Goal: Obtain resource: Obtain resource

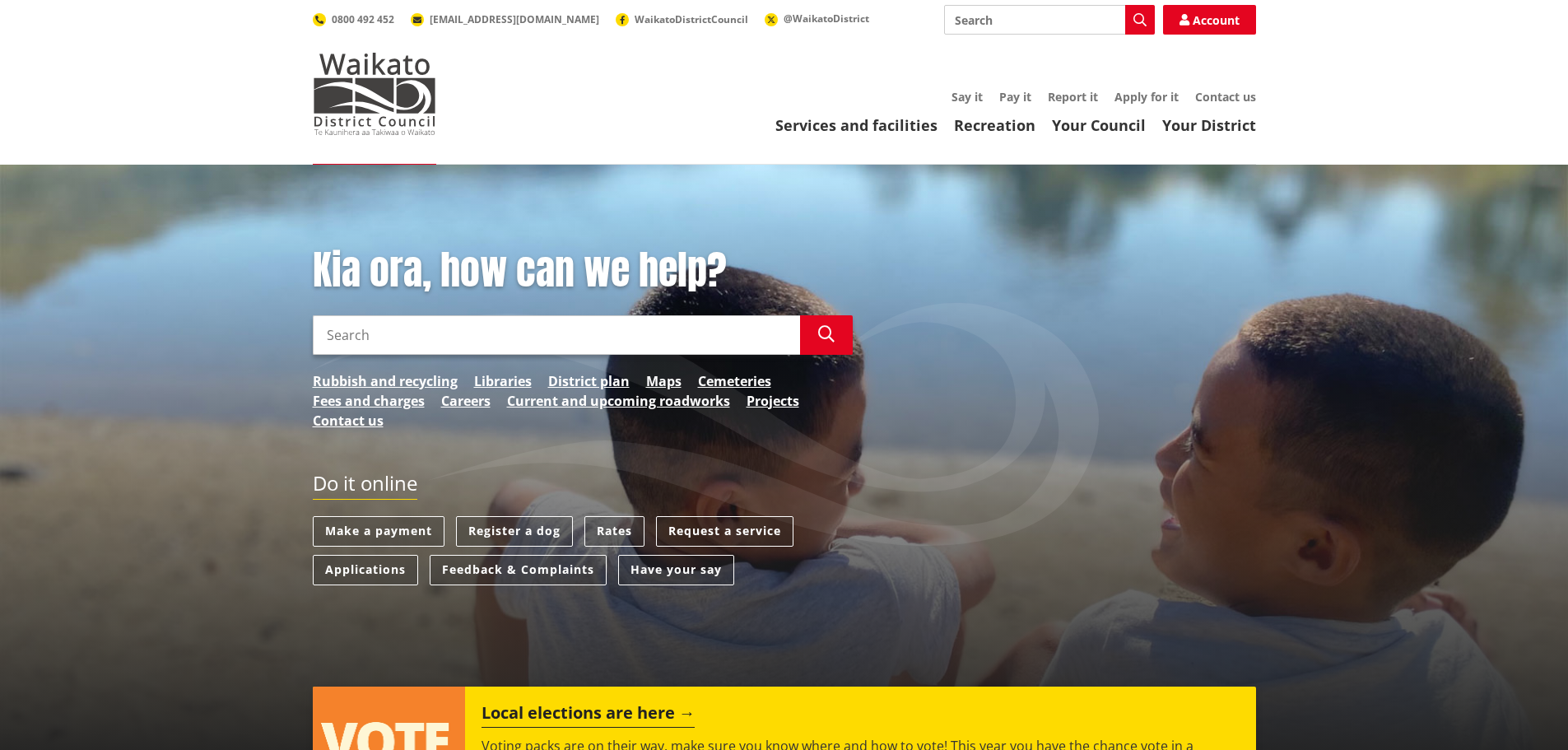
click at [990, 26] on input "Search" at bounding box center [1048, 19] width 210 height 30
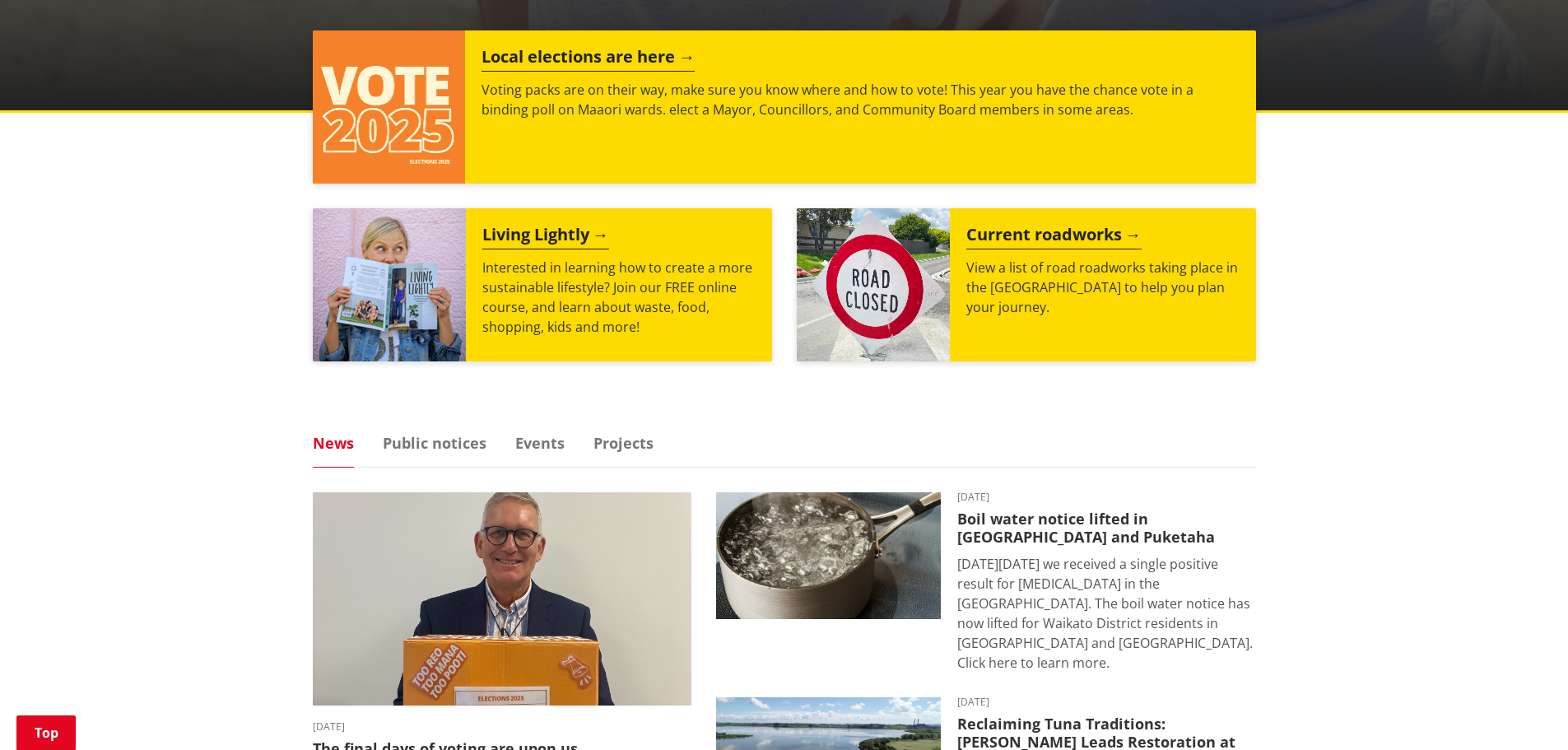
scroll to position [13, 0]
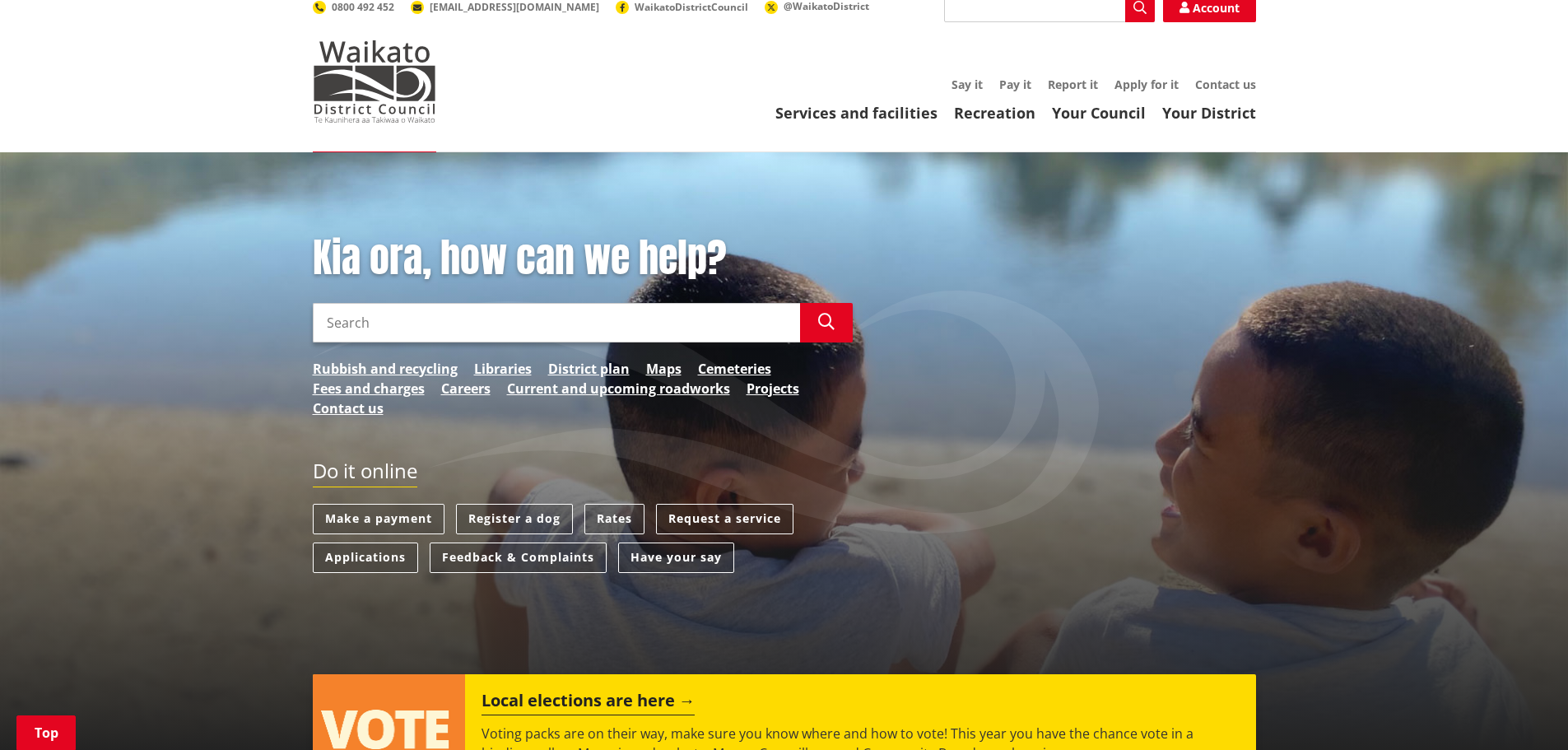
type input "W"
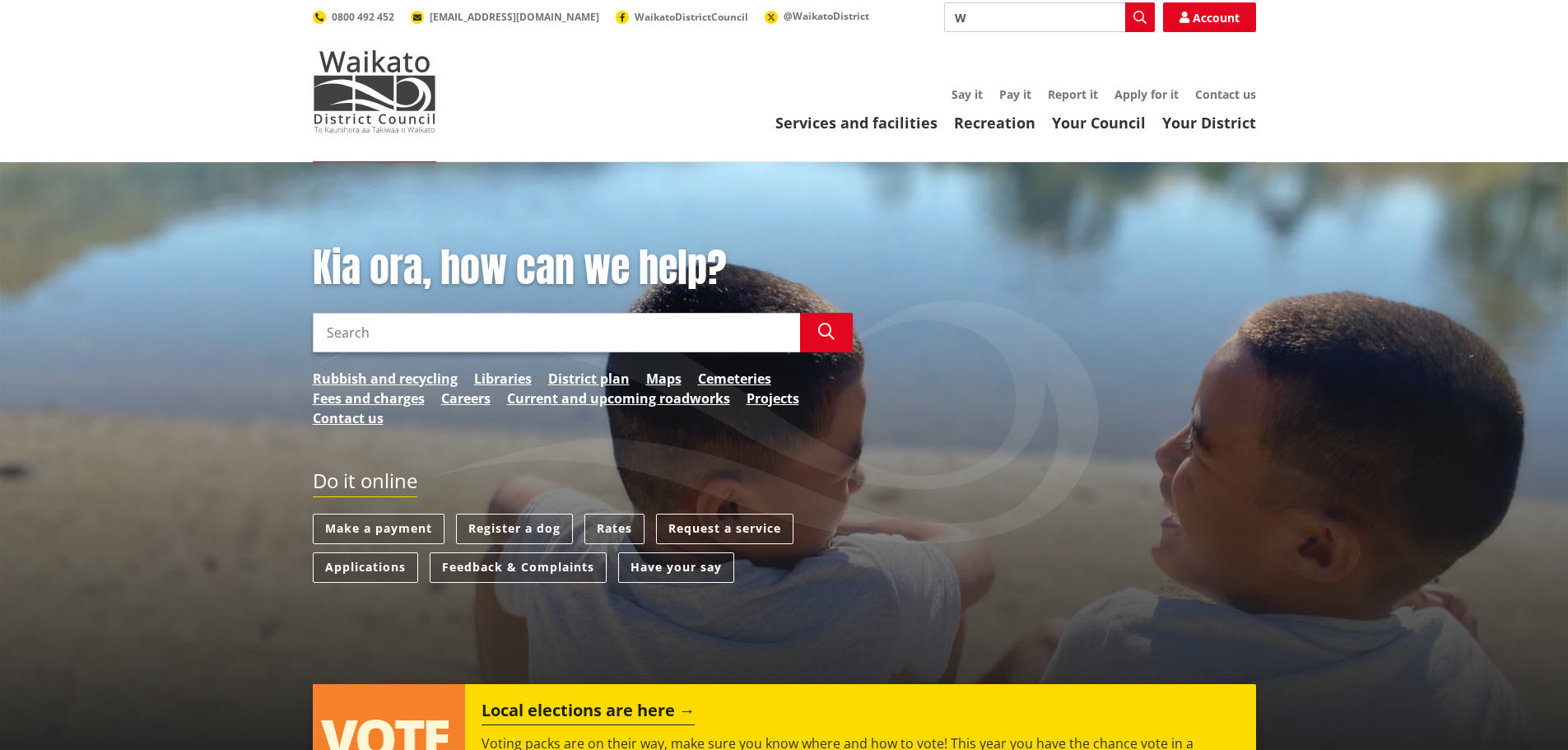
scroll to position [0, 0]
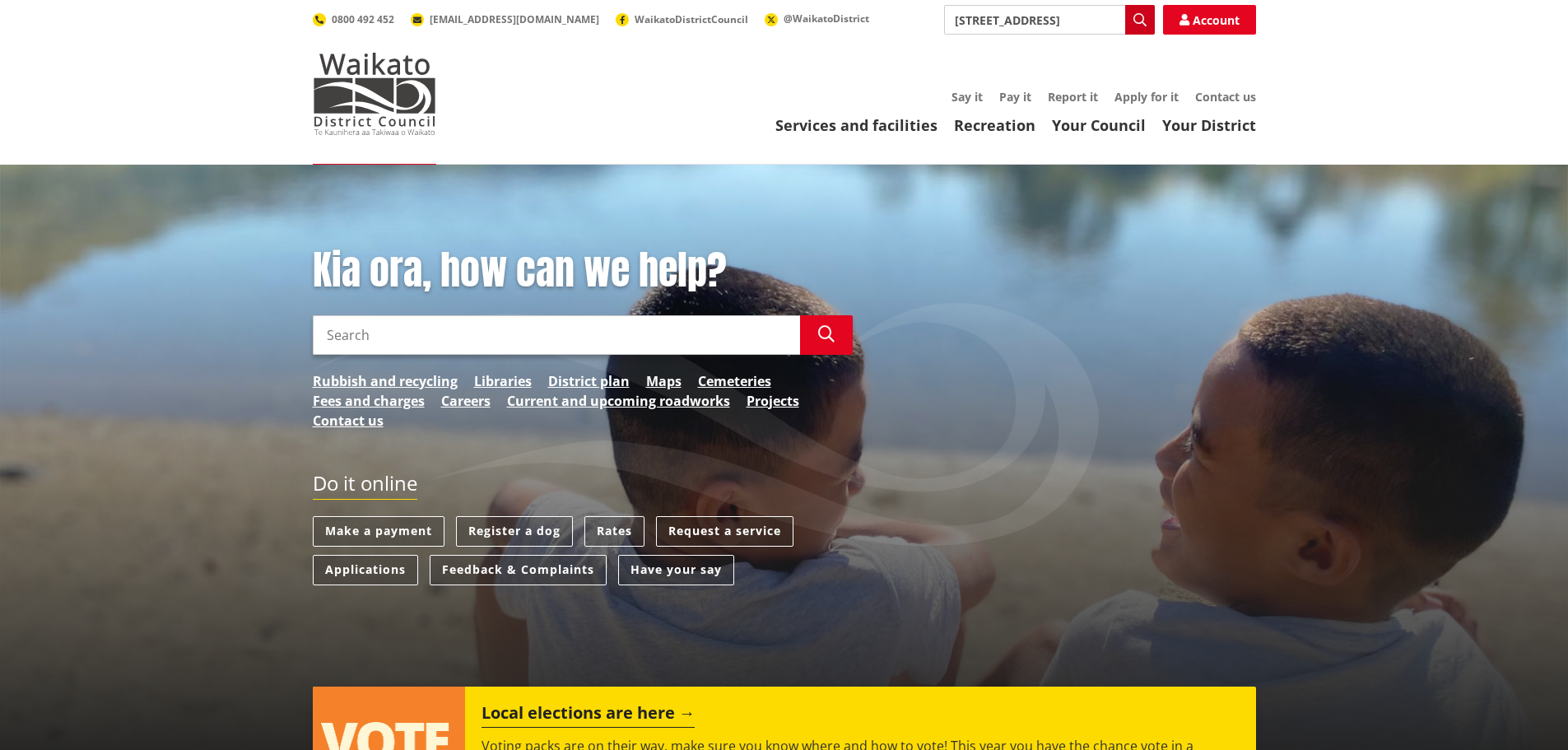
type input "153 Woolrich Road"
click at [1142, 16] on icon "button" at bounding box center [1139, 19] width 13 height 13
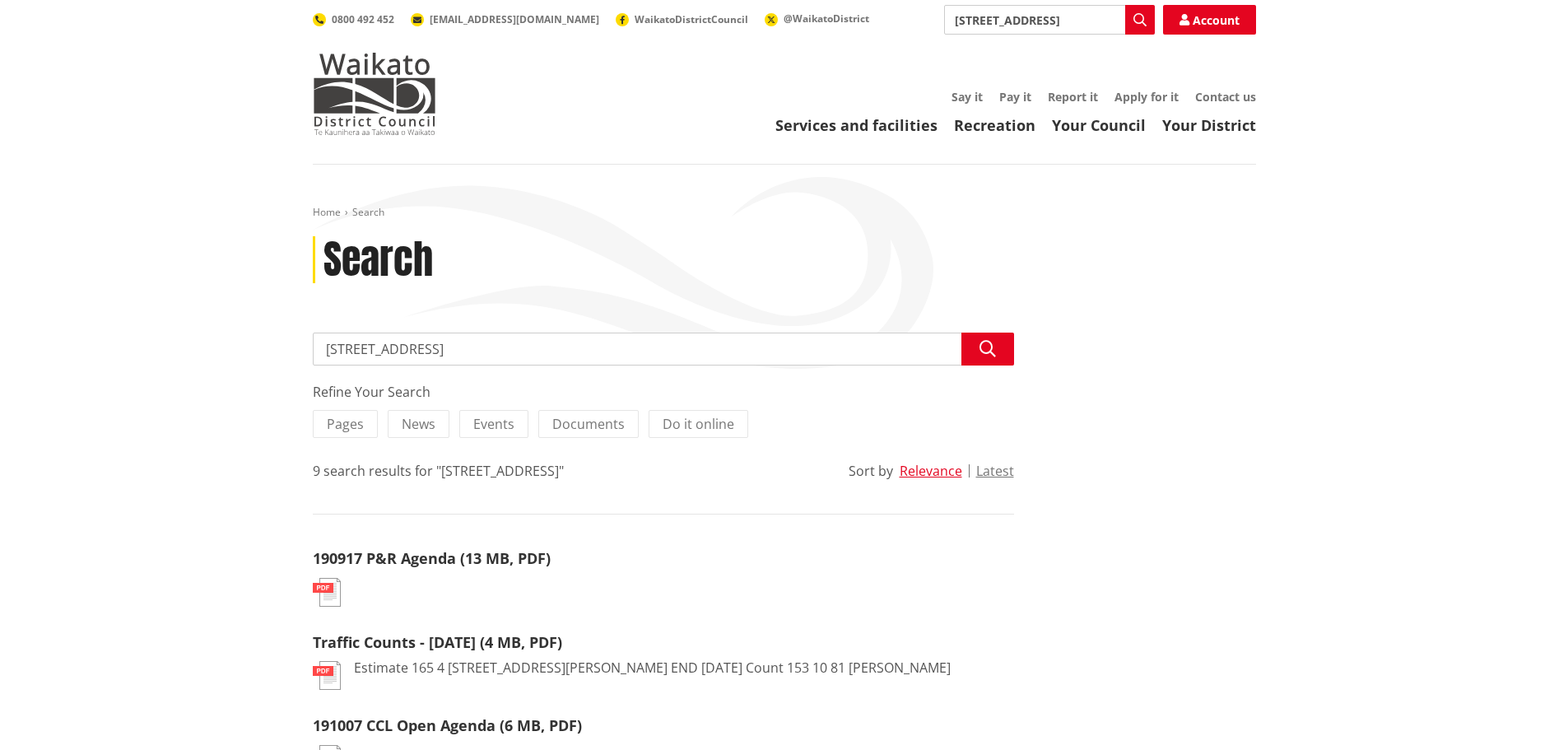
click at [548, 334] on input "153 Woolrich Road" at bounding box center [663, 349] width 701 height 33
click at [623, 468] on div "9 search results for "153 Woolrich Road" Sort by Relevance Latest" at bounding box center [663, 471] width 701 height 20
click at [409, 554] on link "190917 P&R Agenda (13 MB, PDF)" at bounding box center [431, 558] width 238 height 20
drag, startPoint x: 1073, startPoint y: 23, endPoint x: 393, endPoint y: 51, distance: 680.6
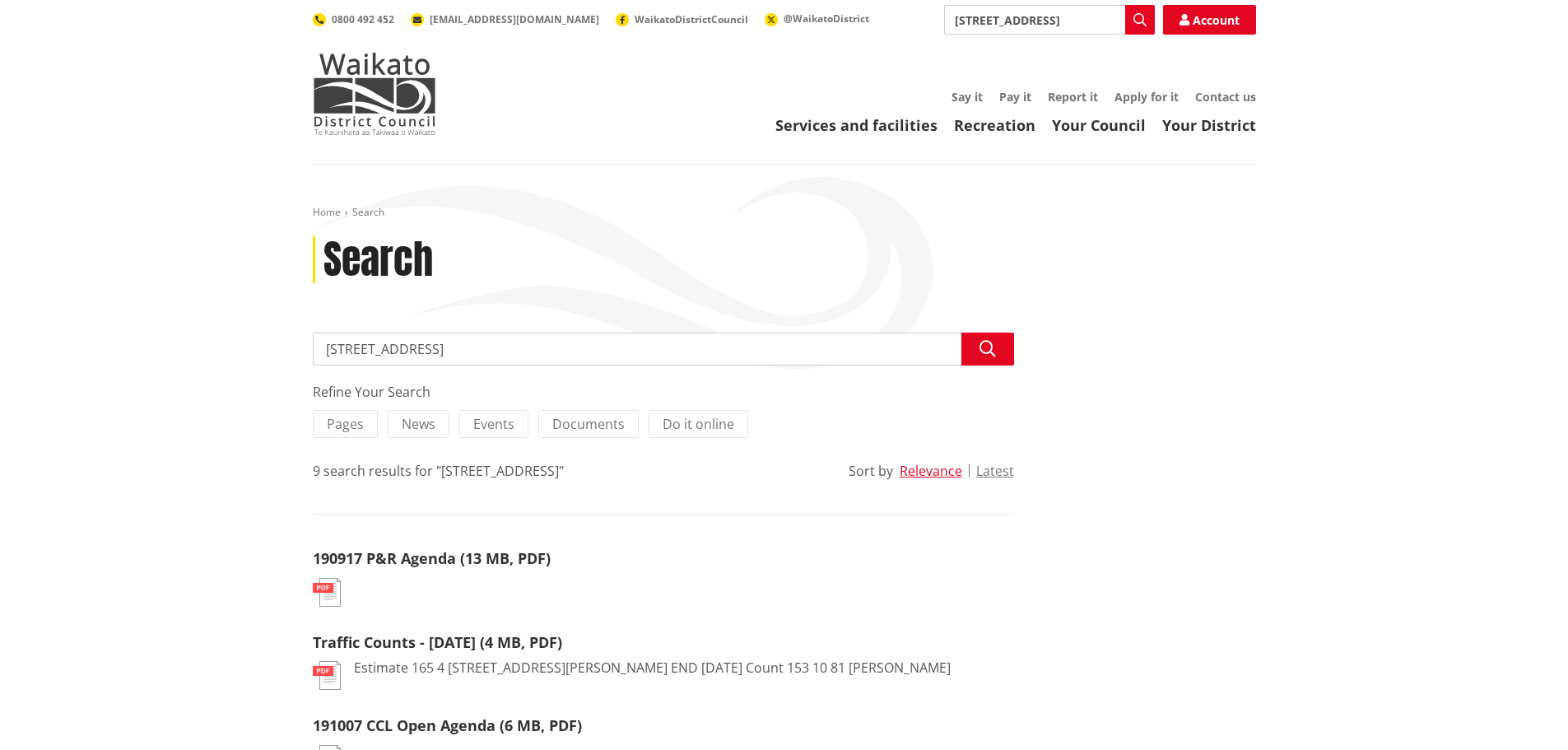
click at [393, 51] on div "Toggle search Toggle navigation Services and facilities Recreation Your Council…" at bounding box center [784, 69] width 967 height 130
type input "Property FIle"
click at [1146, 17] on icon "button" at bounding box center [1139, 19] width 13 height 13
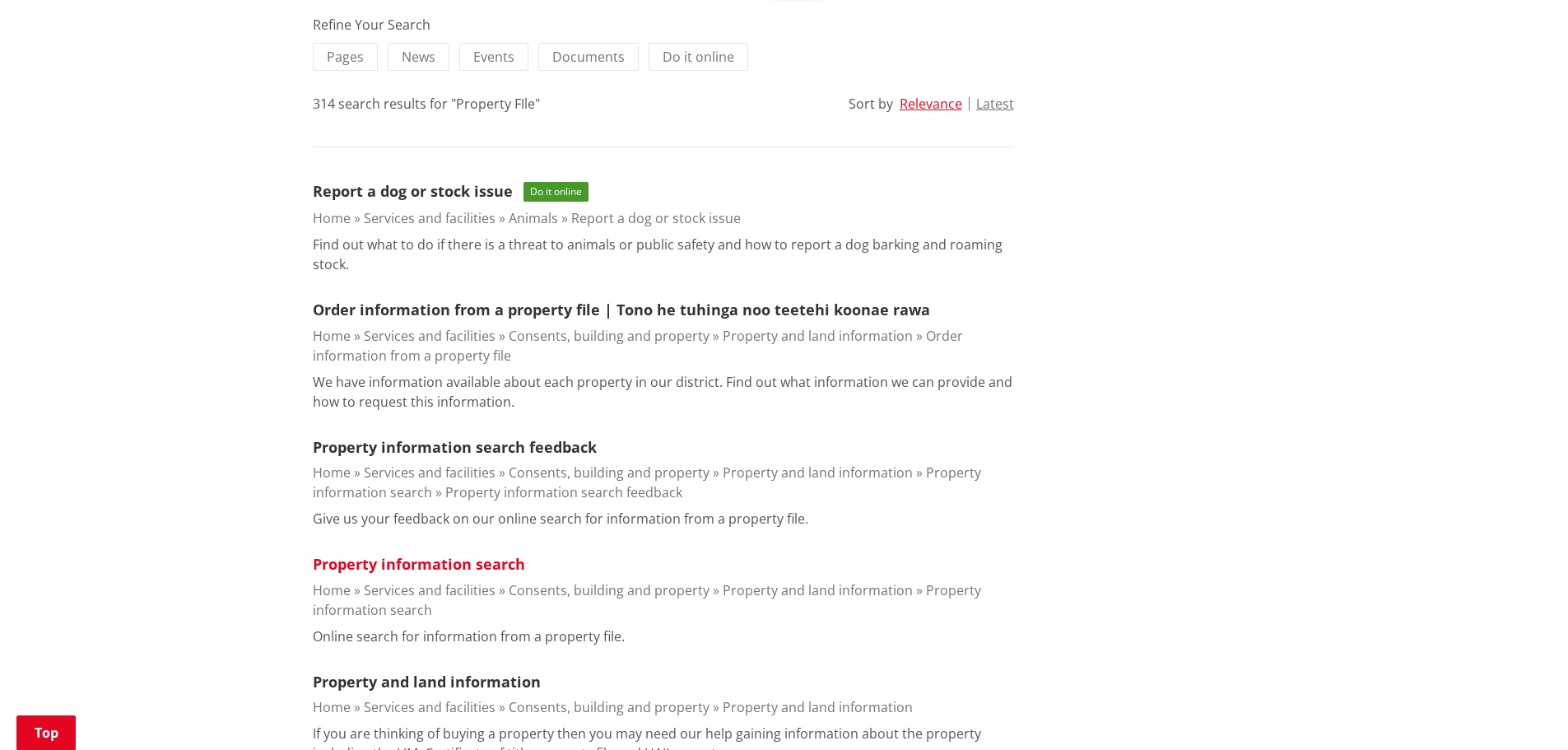
scroll to position [411, 0]
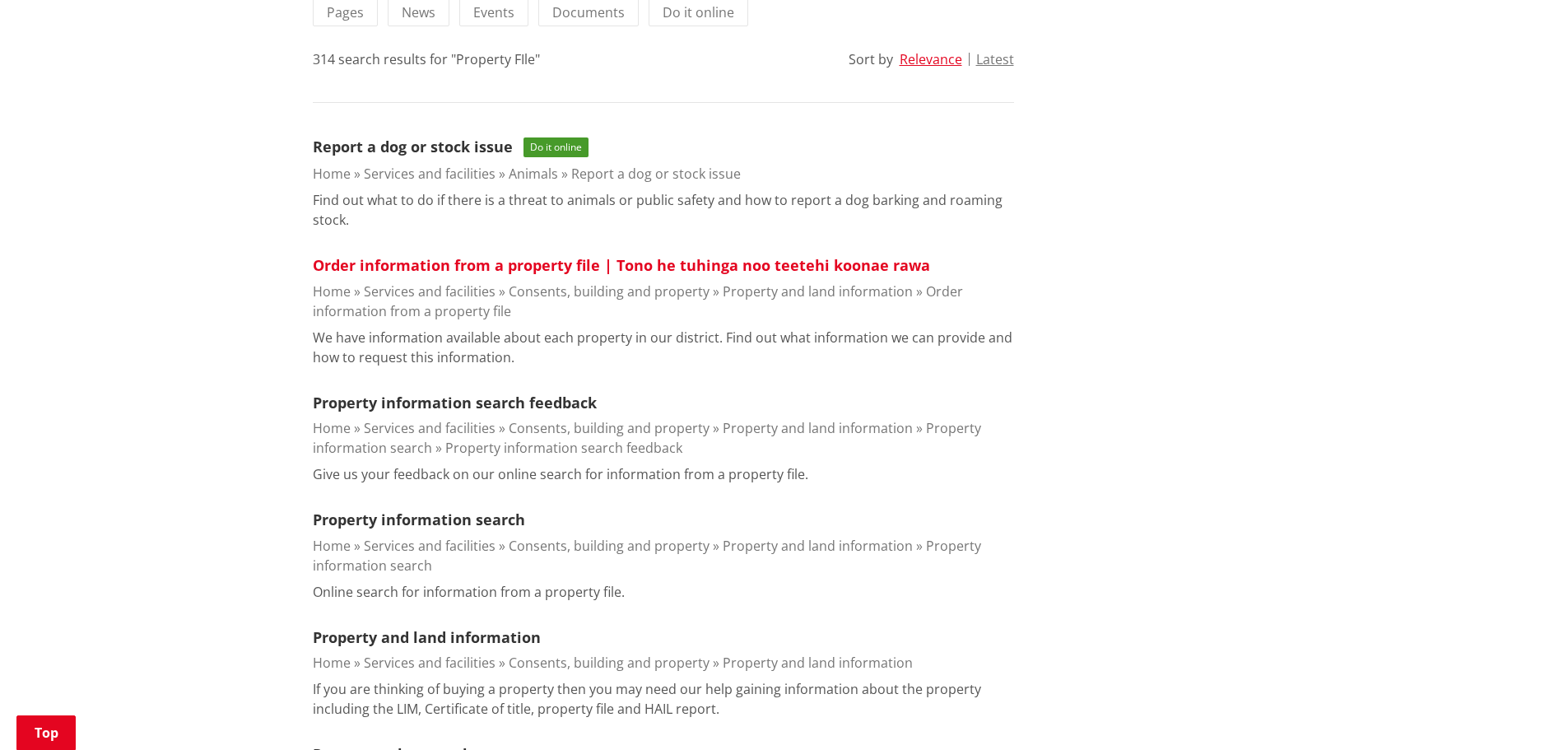
click at [442, 267] on link "Order information from a property file | Tono he tuhinga noo teetehi koonae rawa" at bounding box center [622, 265] width 617 height 20
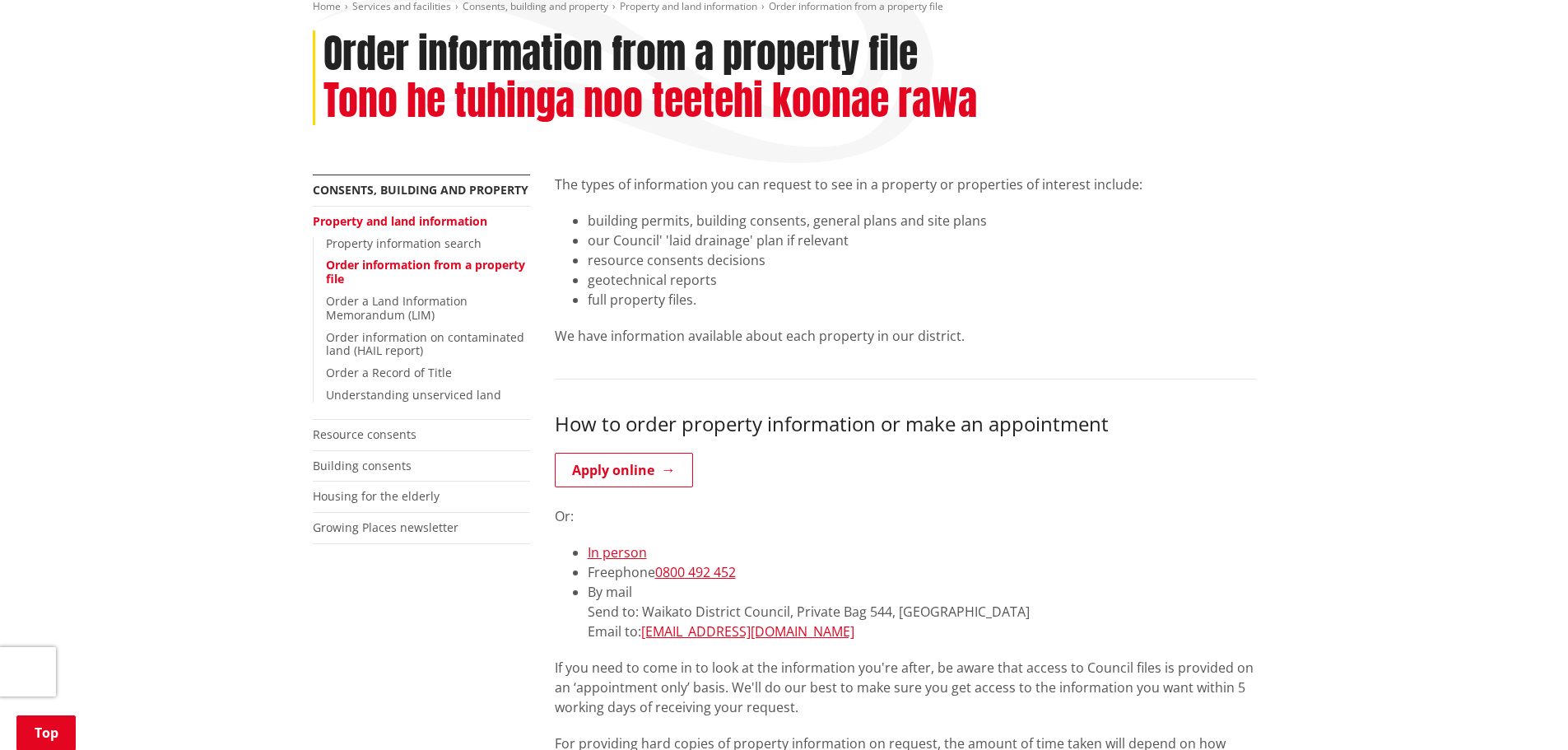
scroll to position [247, 0]
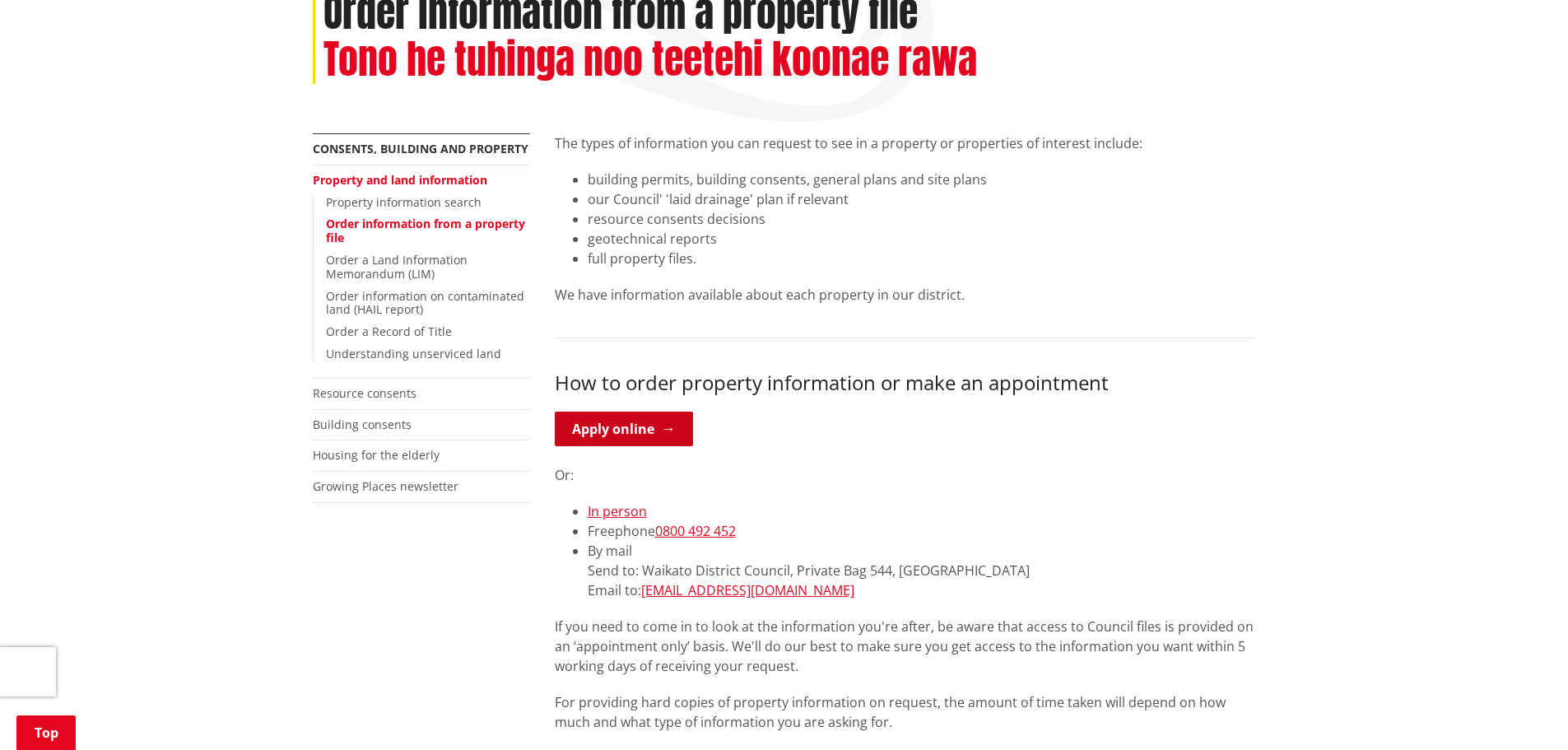
click at [632, 434] on link "Apply online" at bounding box center [623, 429] width 138 height 35
